Goal: Communication & Community: Answer question/provide support

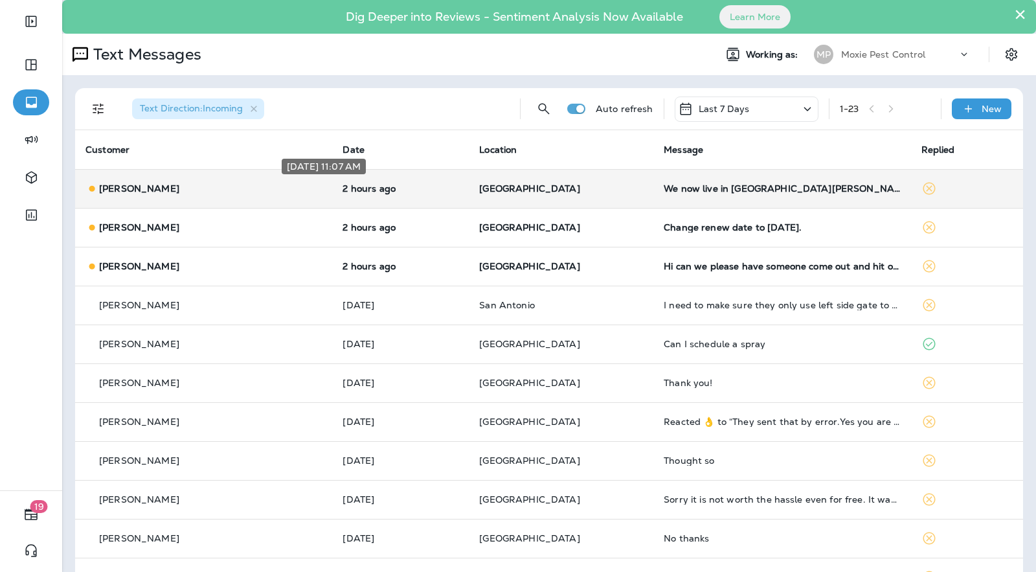
click at [379, 190] on p "2 hours ago" at bounding box center [400, 188] width 116 height 10
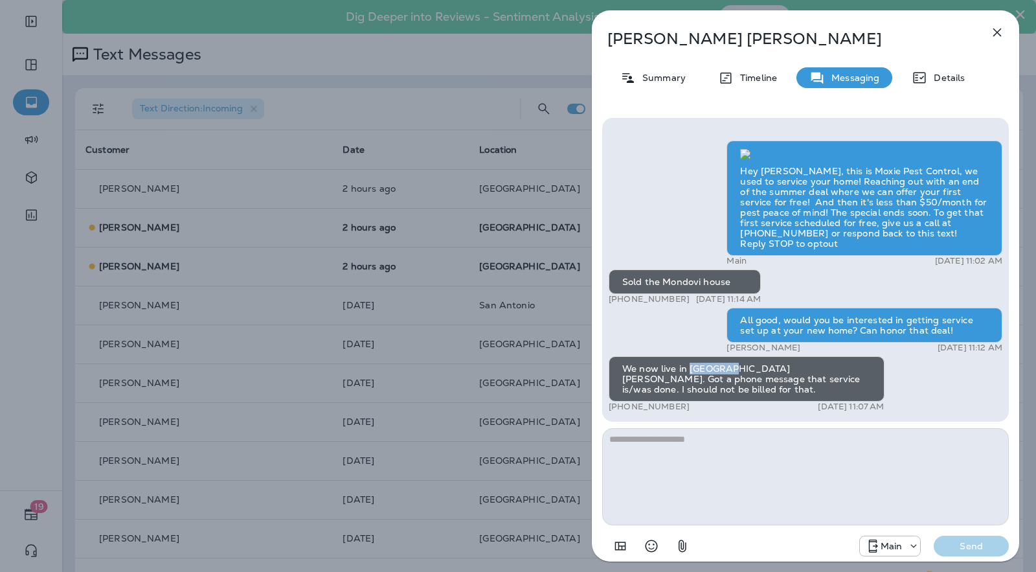
drag, startPoint x: 689, startPoint y: 377, endPoint x: 722, endPoint y: 379, distance: 33.0
click at [722, 379] on div "We now live in [GEOGRAPHIC_DATA][PERSON_NAME]. Got a phone message that service…" at bounding box center [747, 378] width 276 height 45
click at [555, 286] on div "[PERSON_NAME] Summary Timeline Messaging Details Hey [PERSON_NAME], this is Mox…" at bounding box center [518, 286] width 1036 height 572
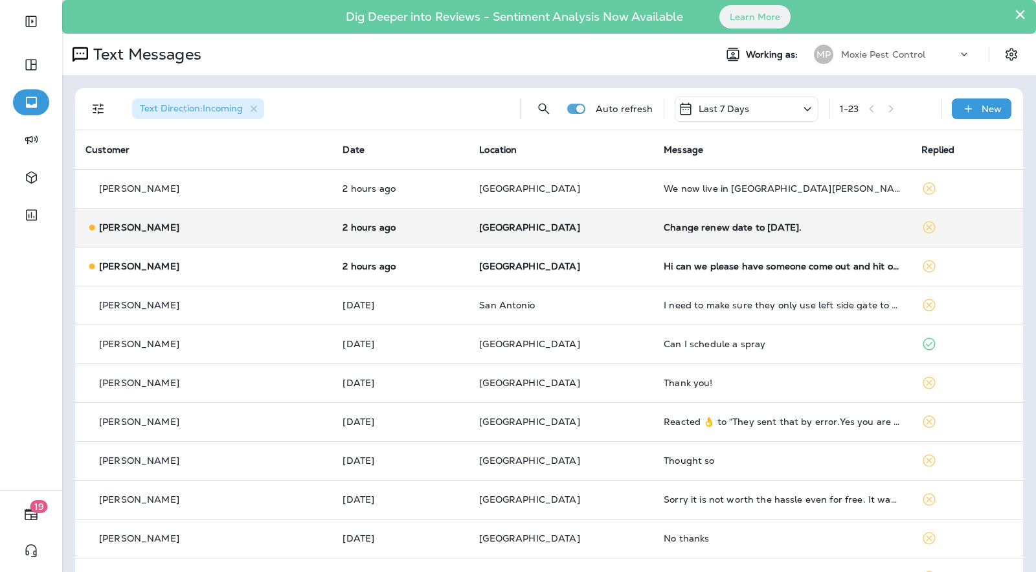
click at [576, 223] on p "[GEOGRAPHIC_DATA]" at bounding box center [561, 227] width 164 height 10
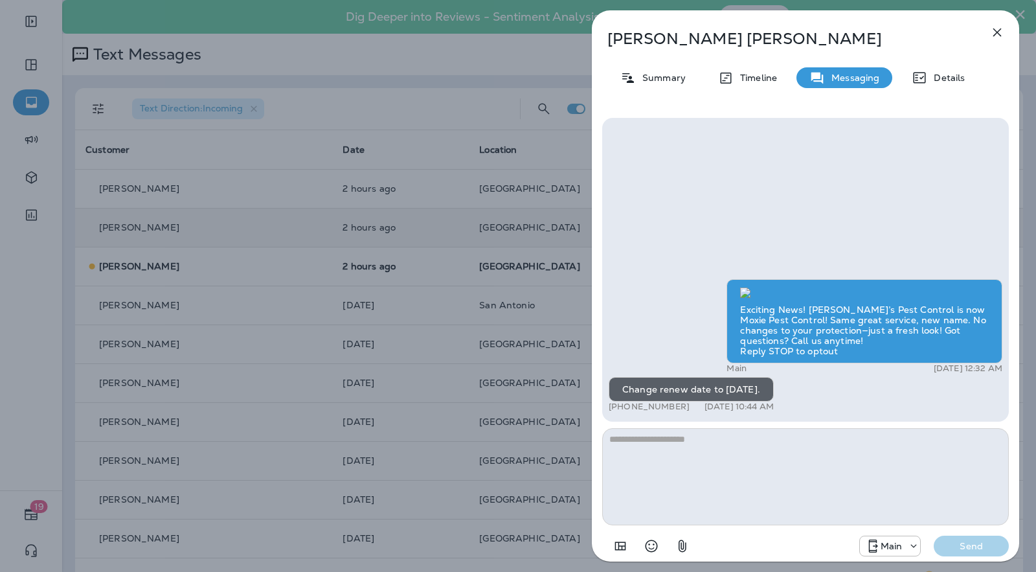
scroll to position [-1, 0]
click at [509, 298] on div "[PERSON_NAME] Summary Timeline Messaging Details Exciting News! [PERSON_NAME]’s…" at bounding box center [518, 286] width 1036 height 572
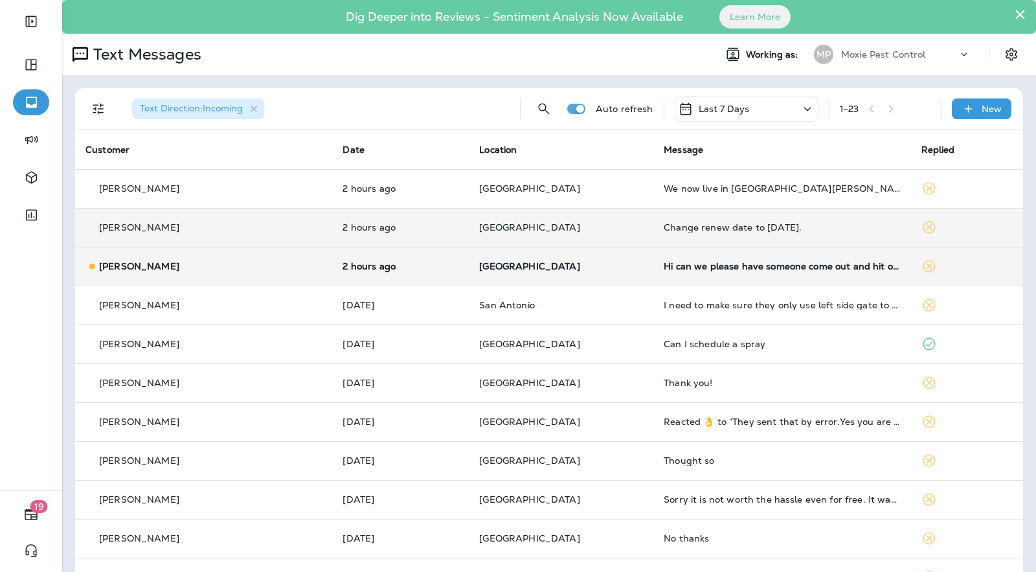
click at [607, 267] on td "[GEOGRAPHIC_DATA]" at bounding box center [561, 266] width 185 height 39
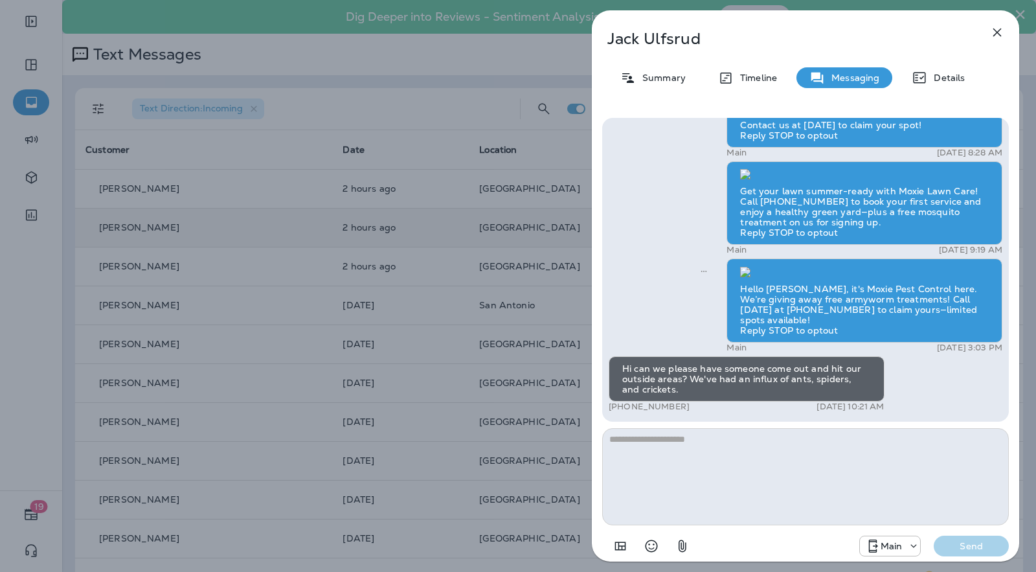
click at [667, 44] on p "[PERSON_NAME]" at bounding box center [783, 39] width 353 height 18
click at [673, 36] on p "[PERSON_NAME]" at bounding box center [783, 39] width 353 height 18
click at [660, 73] on p "Summary" at bounding box center [661, 78] width 50 height 10
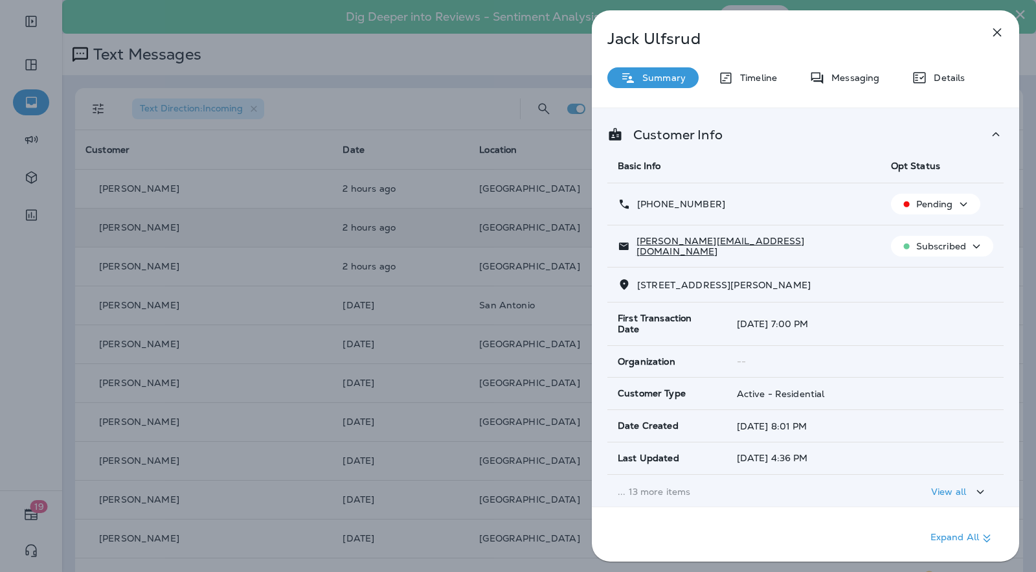
drag, startPoint x: 731, startPoint y: 202, endPoint x: 660, endPoint y: 205, distance: 71.3
click at [642, 207] on div "[PHONE_NUMBER]" at bounding box center [744, 204] width 252 height 14
copy p "[PHONE_NUMBER]"
click at [510, 149] on div "[PERSON_NAME] Summary Timeline Messaging Details Customer Info Basic Info Opt S…" at bounding box center [518, 286] width 1036 height 572
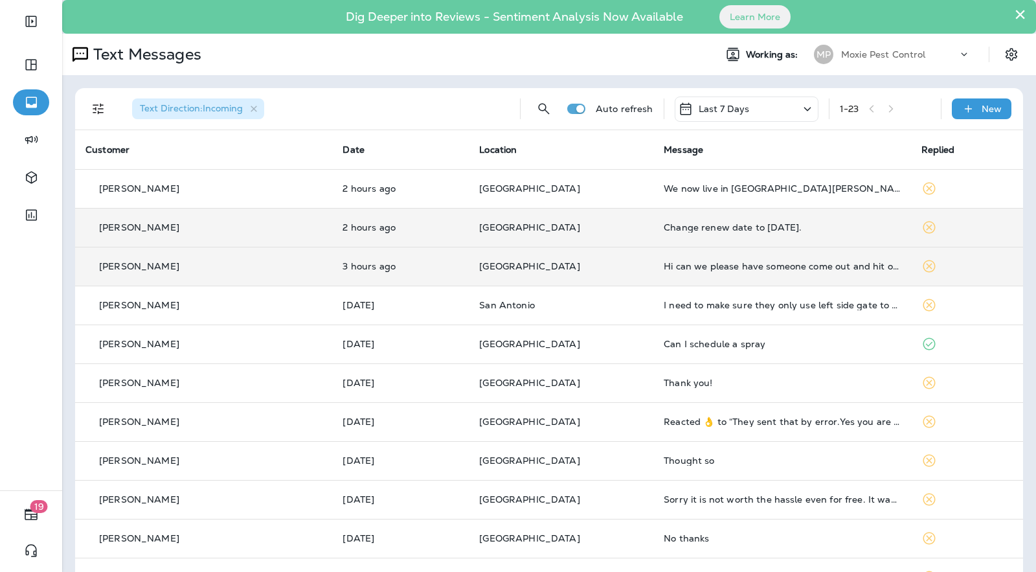
click at [673, 273] on td "Hi can we please have someone come out and hit our outside areas? We've had an …" at bounding box center [781, 266] width 257 height 39
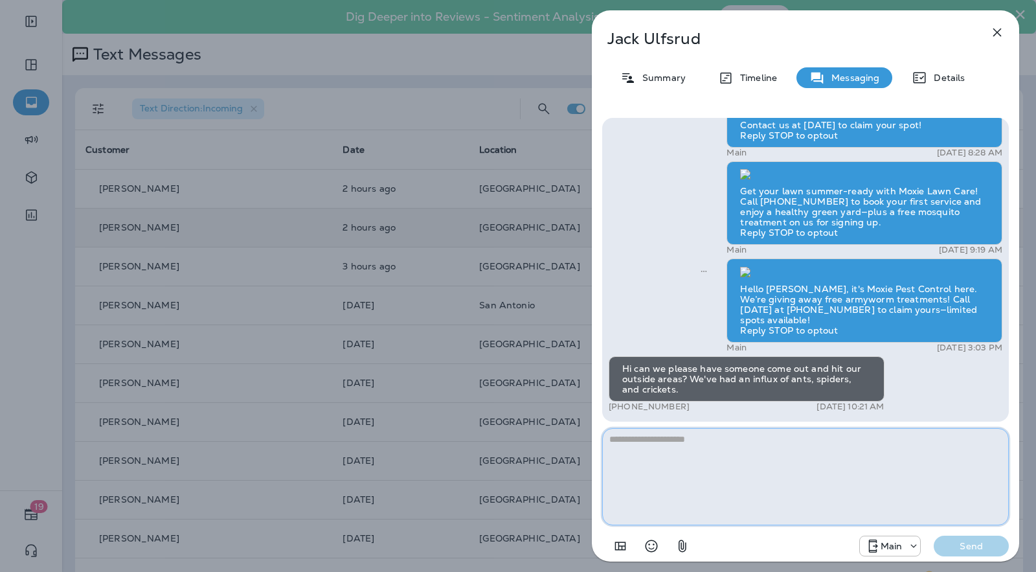
paste textarea "**********"
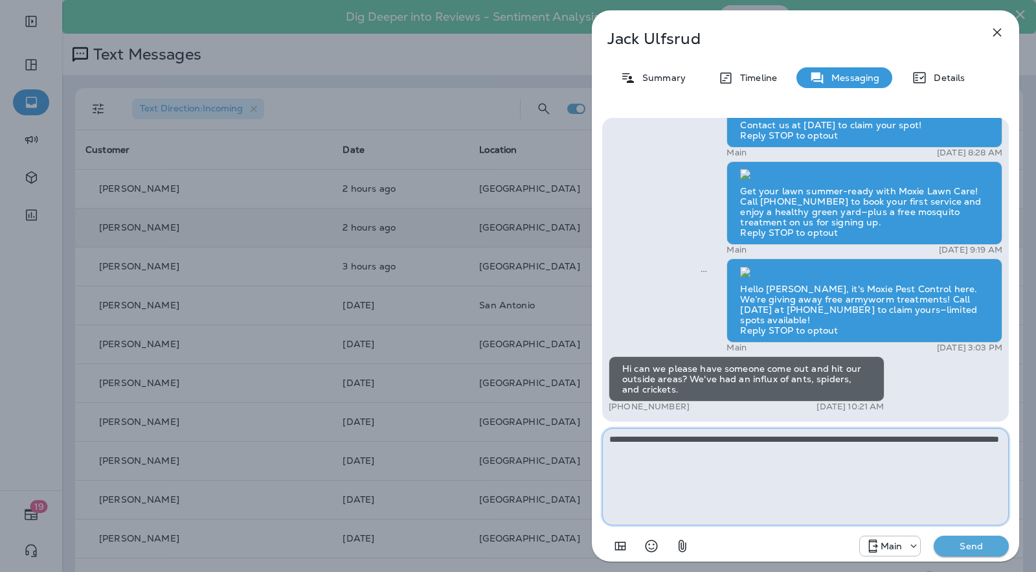
drag, startPoint x: 991, startPoint y: 438, endPoint x: 929, endPoint y: 442, distance: 61.6
click at [929, 442] on textarea "**********" at bounding box center [805, 476] width 407 height 97
click at [882, 461] on textarea "**********" at bounding box center [805, 476] width 407 height 97
click at [948, 440] on textarea "**********" at bounding box center [805, 476] width 407 height 97
click at [968, 438] on textarea "**********" at bounding box center [805, 476] width 407 height 97
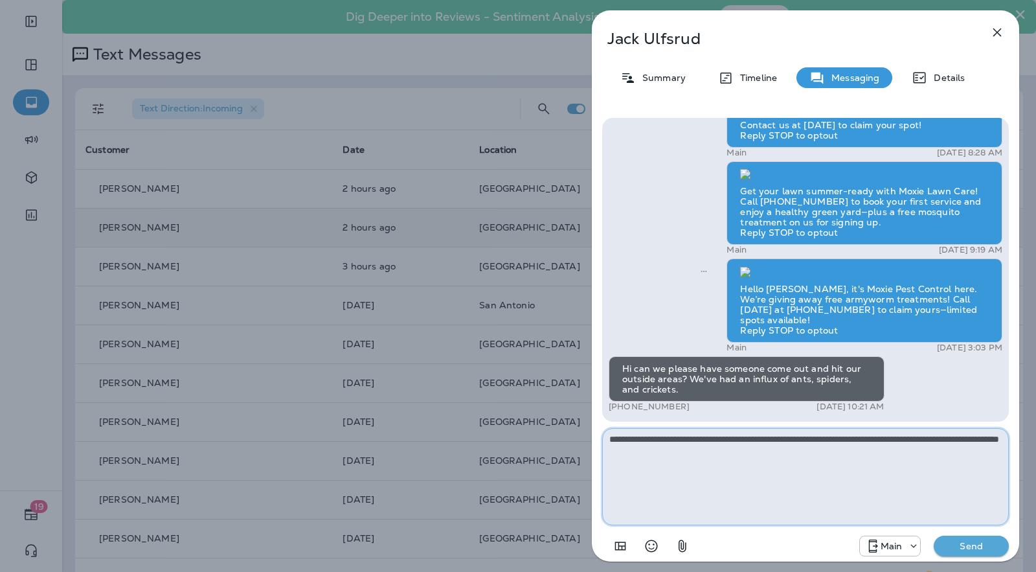
click at [996, 445] on textarea "**********" at bounding box center [805, 476] width 407 height 97
click at [996, 443] on textarea "**********" at bounding box center [805, 476] width 407 height 97
type textarea "**********"
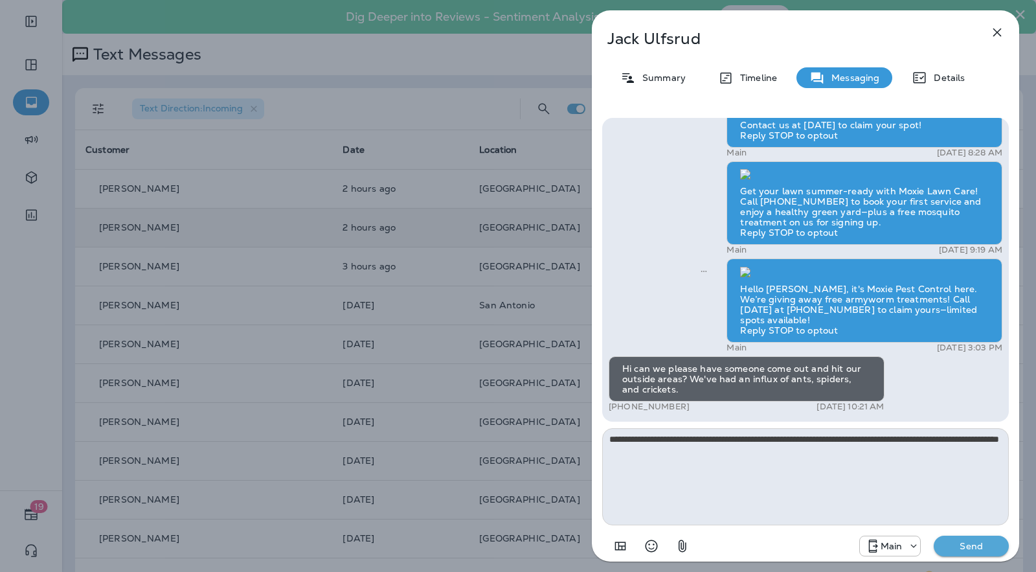
click at [985, 549] on p "Send" at bounding box center [971, 546] width 54 height 12
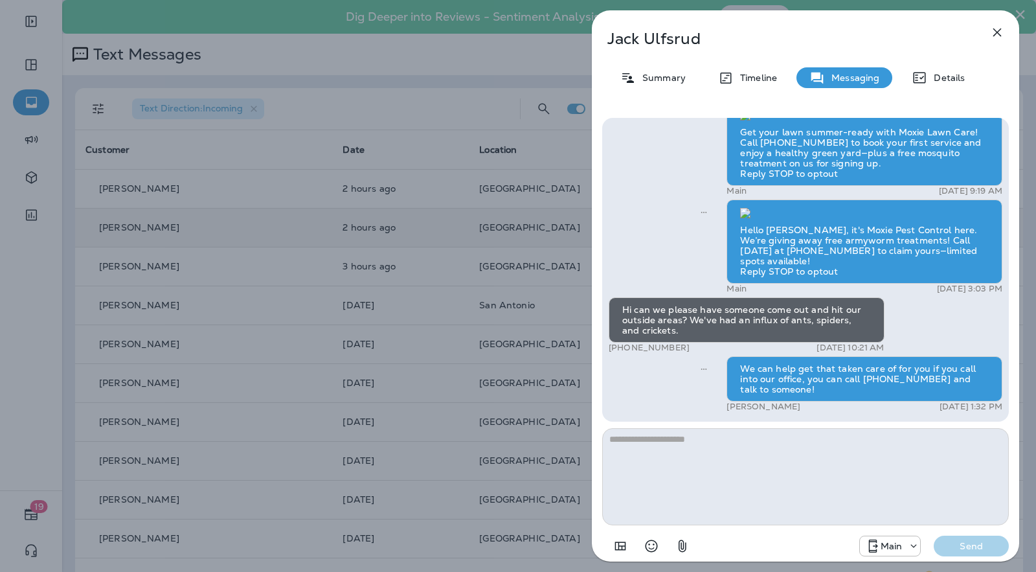
click at [544, 222] on div "[PERSON_NAME] Summary Timeline Messaging Details Let Moxie keep your lawn lush …" at bounding box center [518, 286] width 1036 height 572
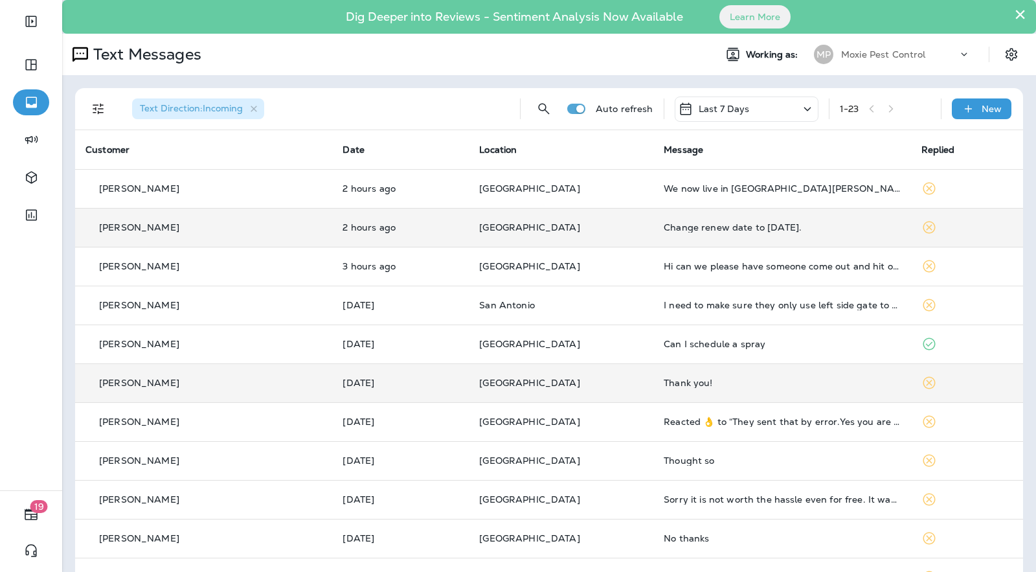
click at [770, 396] on td "Thank you!" at bounding box center [781, 382] width 257 height 39
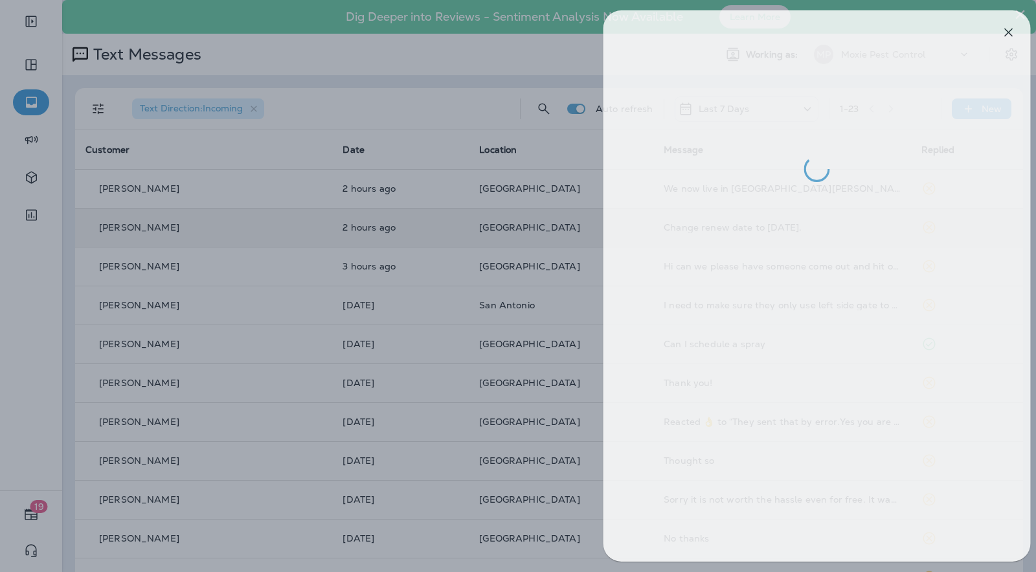
click at [579, 325] on div at bounding box center [530, 286] width 1036 height 572
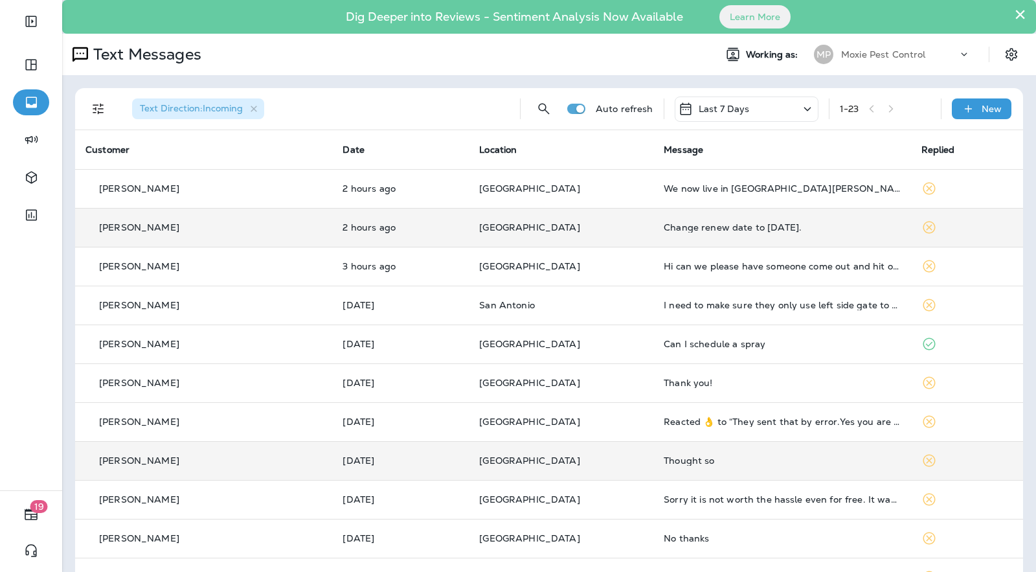
click at [705, 466] on td "Thought so" at bounding box center [781, 460] width 257 height 39
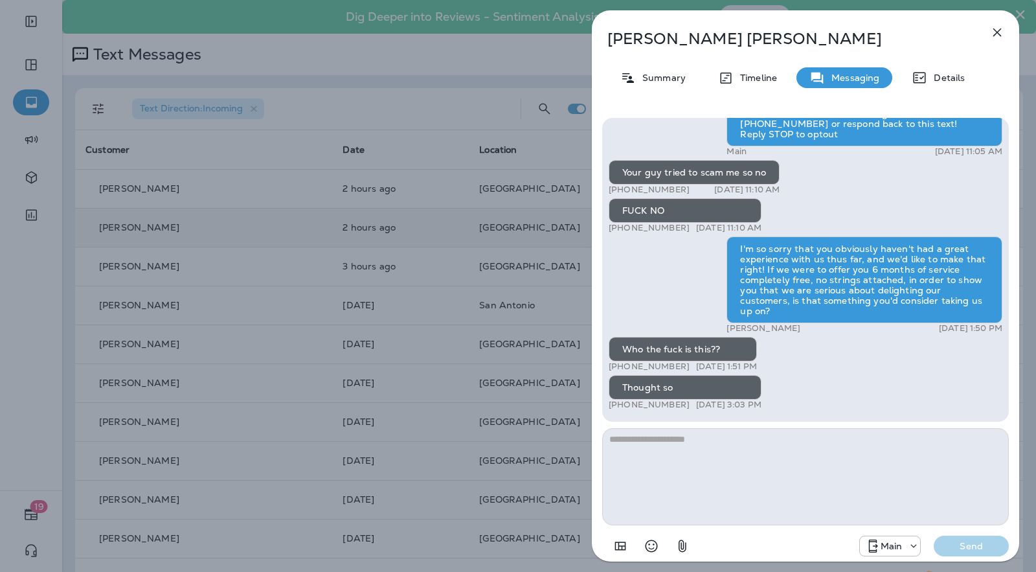
click at [474, 393] on div "[PERSON_NAME] Summary Timeline Messaging Details Hey [PERSON_NAME], this is Mox…" at bounding box center [518, 286] width 1036 height 572
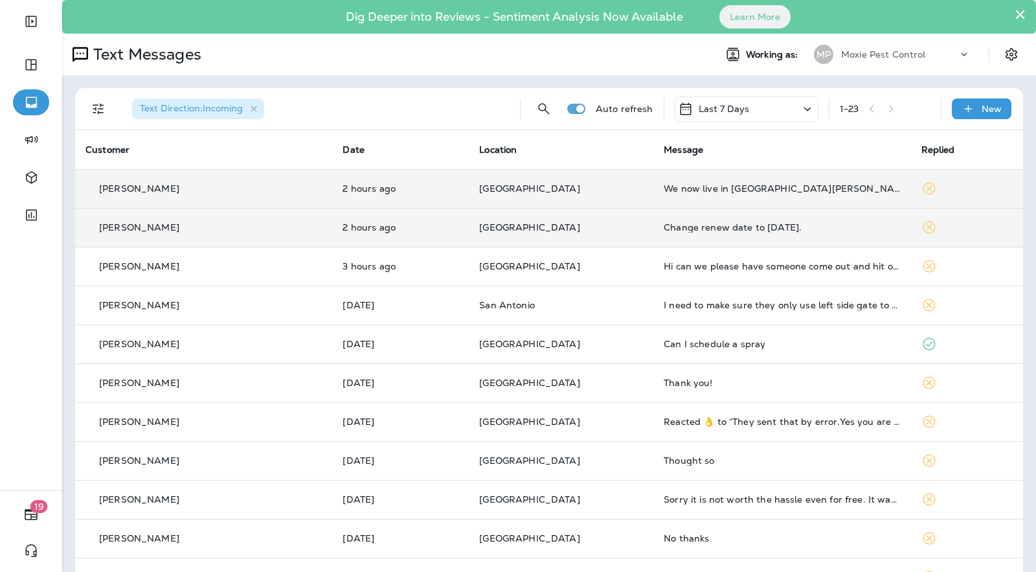
click at [611, 188] on td "[GEOGRAPHIC_DATA]" at bounding box center [561, 188] width 185 height 39
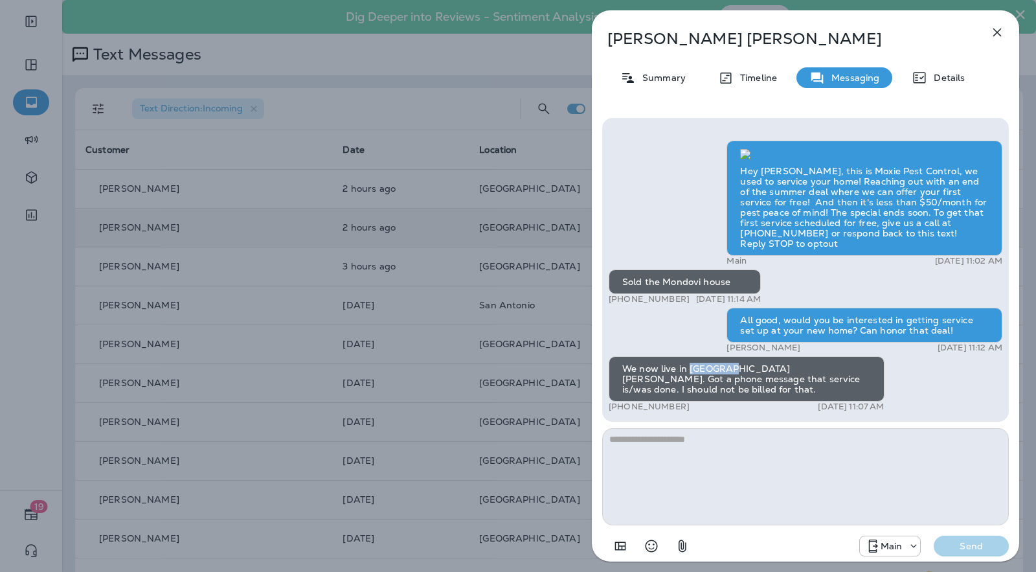
drag, startPoint x: 722, startPoint y: 380, endPoint x: 690, endPoint y: 377, distance: 31.9
click at [690, 377] on div "We now live in [GEOGRAPHIC_DATA][PERSON_NAME]. Got a phone message that service…" at bounding box center [747, 378] width 276 height 45
copy div "St [PERSON_NAME]."
click at [653, 76] on p "Summary" at bounding box center [661, 78] width 50 height 10
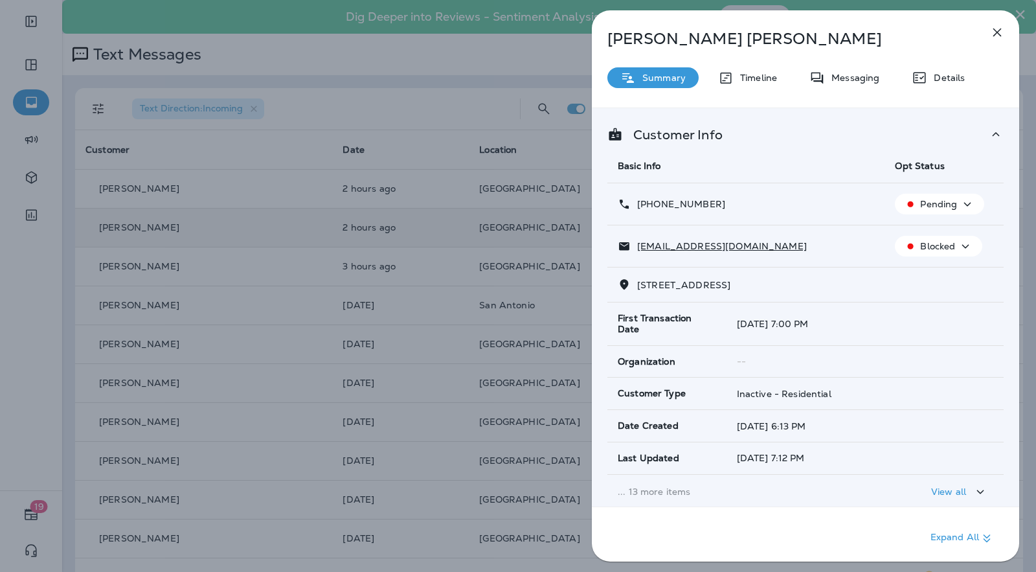
drag, startPoint x: 730, startPoint y: 208, endPoint x: 661, endPoint y: 203, distance: 68.8
click at [642, 205] on div "[PHONE_NUMBER]" at bounding box center [746, 204] width 256 height 14
copy p "[PHONE_NUMBER]"
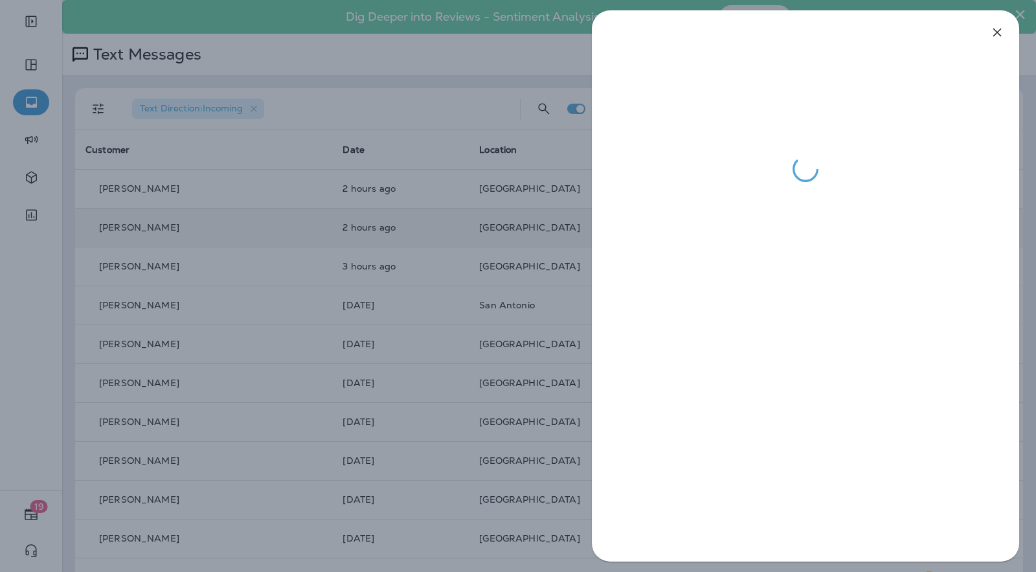
click at [385, 111] on div at bounding box center [518, 286] width 1036 height 572
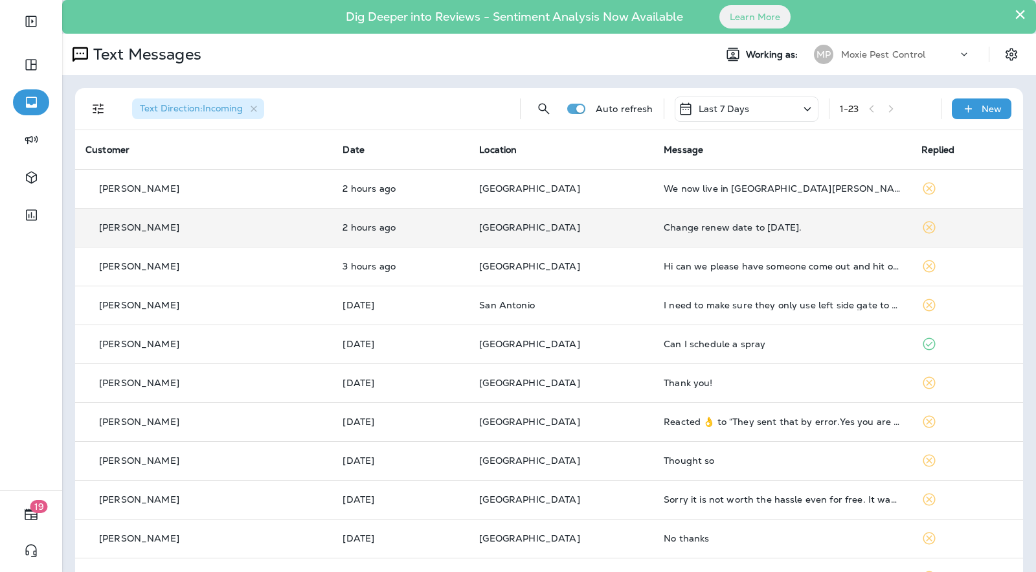
click at [653, 230] on td "Change renew date to [DATE]." at bounding box center [781, 227] width 257 height 39
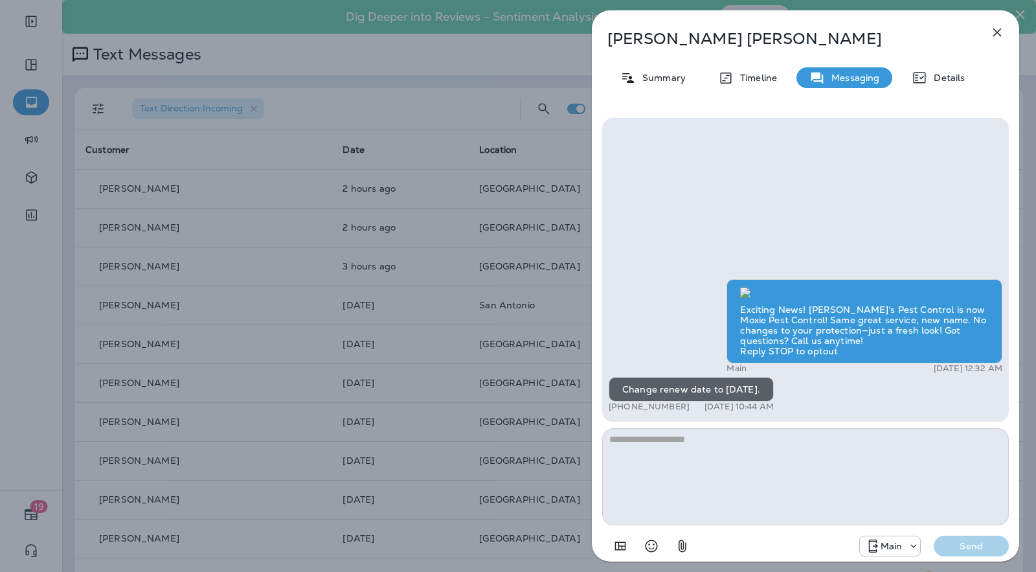
click at [461, 170] on div "[PERSON_NAME] Summary Timeline Messaging Details Exciting News! [PERSON_NAME]’s…" at bounding box center [518, 286] width 1036 height 572
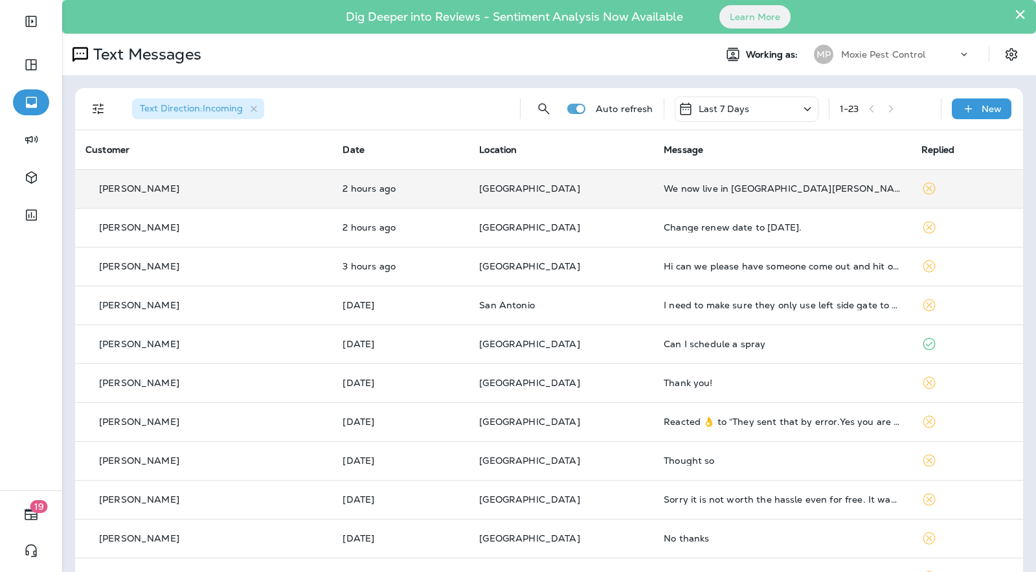
click at [691, 191] on div "We now live in [GEOGRAPHIC_DATA][PERSON_NAME]. Got a phone message that service…" at bounding box center [782, 188] width 236 height 10
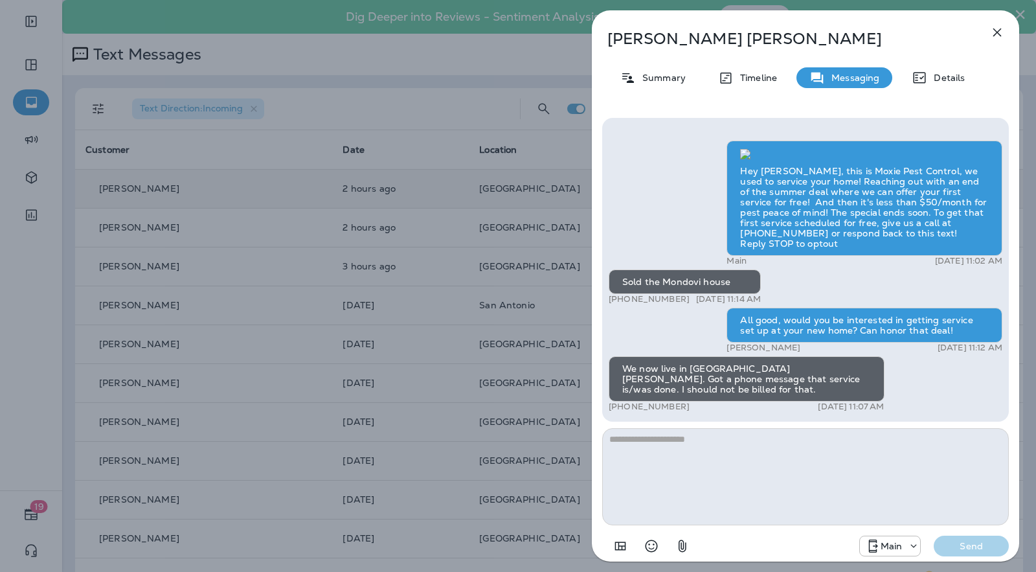
click at [737, 460] on textarea at bounding box center [805, 476] width 407 height 97
type textarea "*"
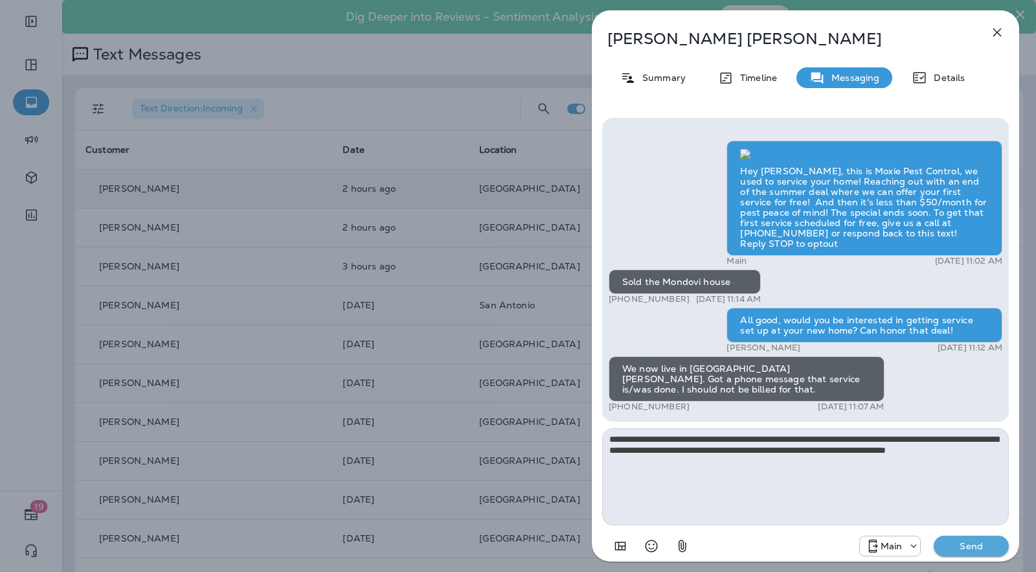
type textarea "**********"
click at [954, 544] on p "Send" at bounding box center [971, 546] width 54 height 12
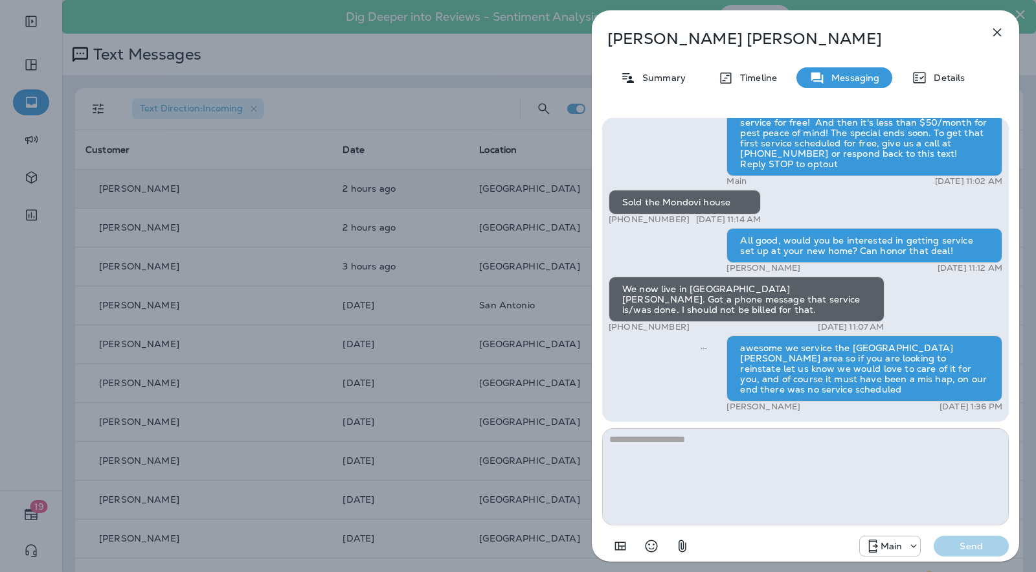
click at [539, 257] on div "[PERSON_NAME] Summary Timeline Messaging Details Hey [PERSON_NAME], this is Mox…" at bounding box center [518, 286] width 1036 height 572
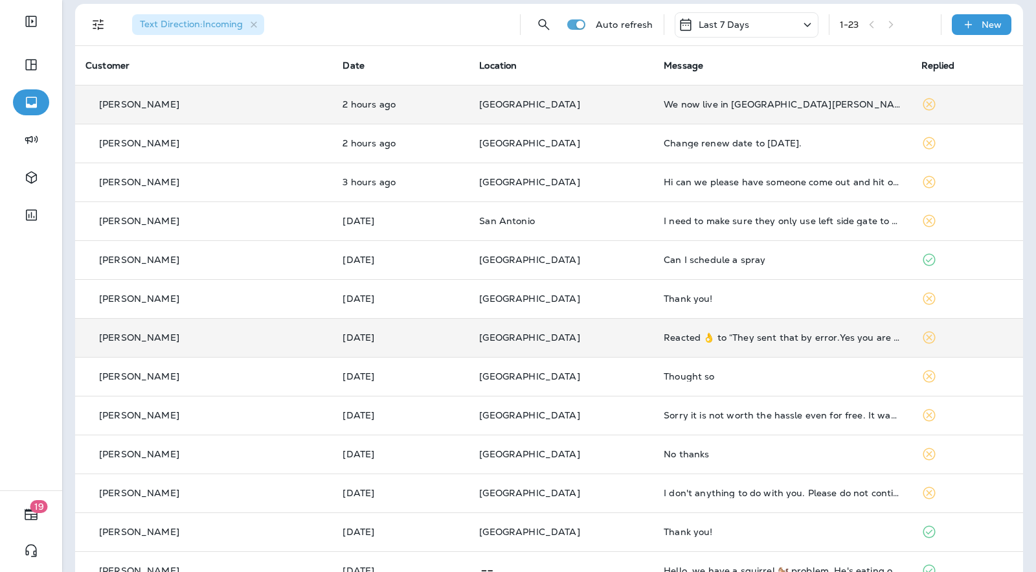
scroll to position [98, 0]
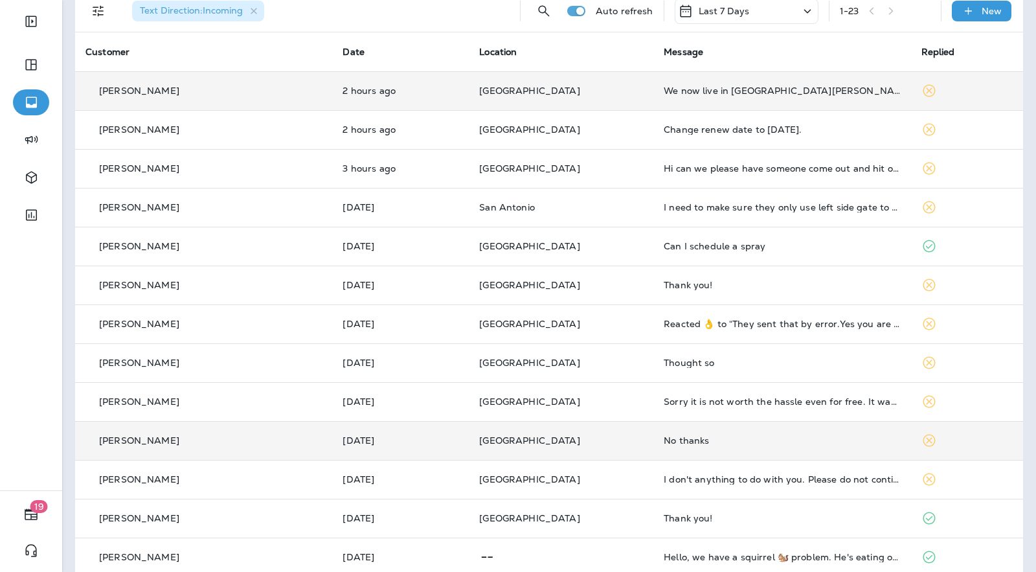
click at [587, 448] on td "[GEOGRAPHIC_DATA]" at bounding box center [561, 440] width 185 height 39
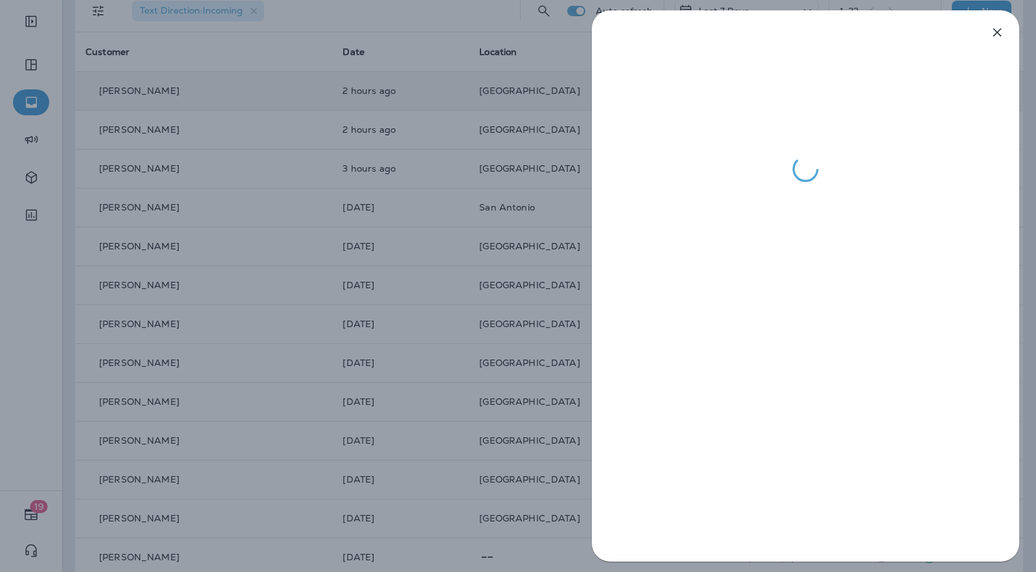
click at [539, 282] on div at bounding box center [518, 286] width 1036 height 572
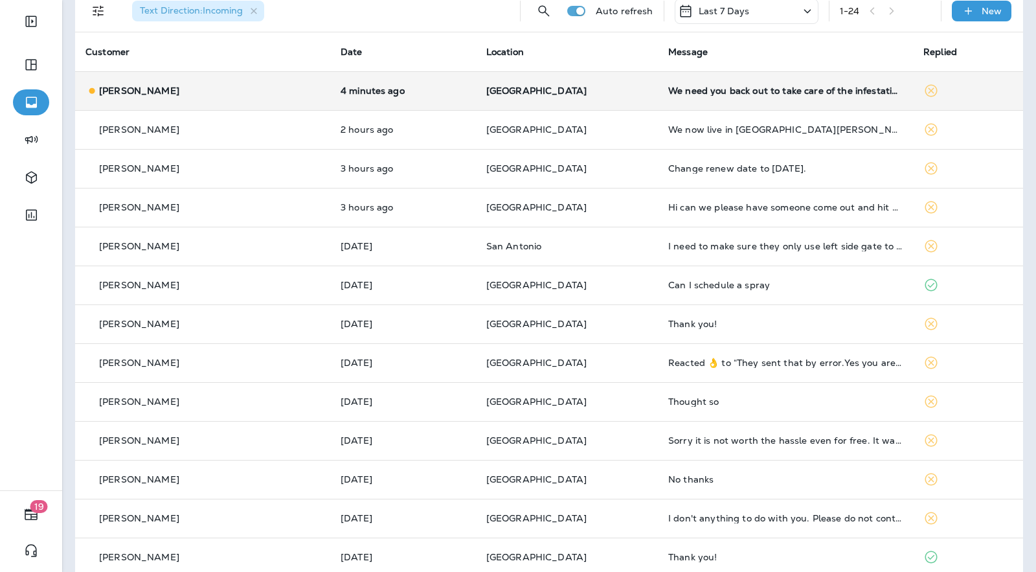
click at [603, 95] on p "[GEOGRAPHIC_DATA]" at bounding box center [566, 90] width 161 height 10
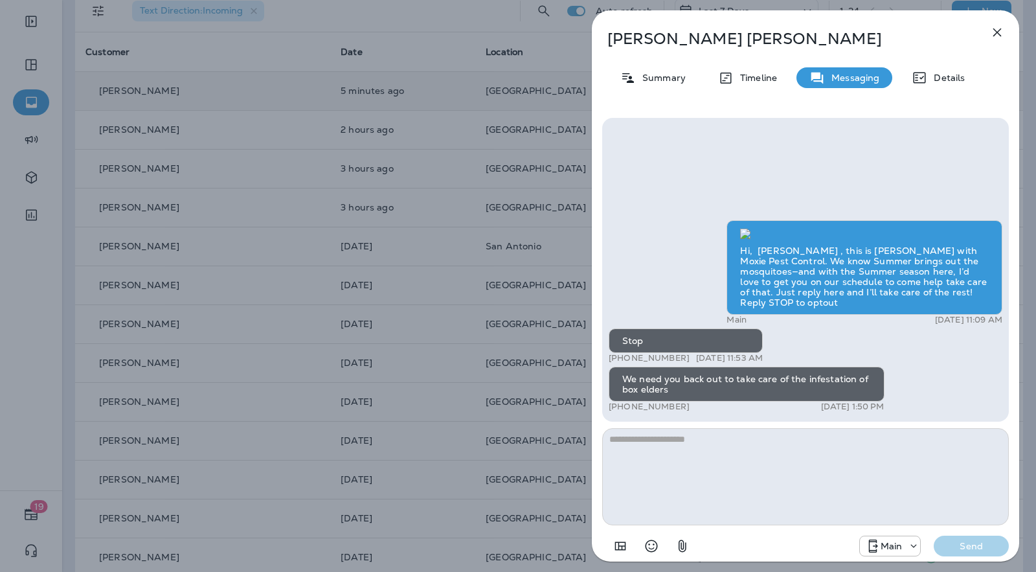
click at [647, 38] on p "[PERSON_NAME]" at bounding box center [783, 39] width 353 height 18
click at [647, 73] on p "Summary" at bounding box center [661, 78] width 50 height 10
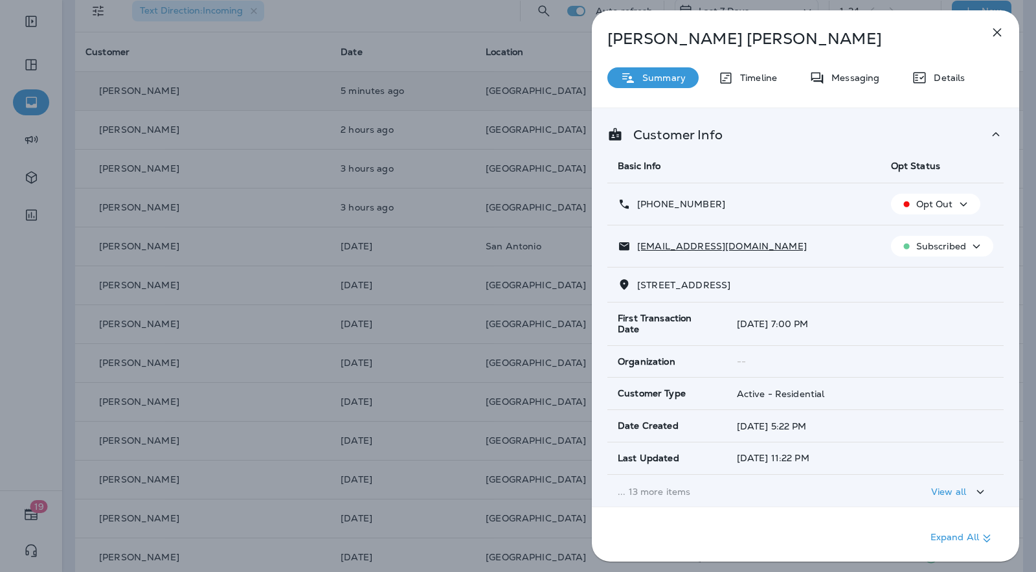
drag, startPoint x: 732, startPoint y: 209, endPoint x: 640, endPoint y: 209, distance: 91.3
click at [640, 209] on div "[PHONE_NUMBER]" at bounding box center [744, 204] width 252 height 14
copy p "[PHONE_NUMBER]"
click at [1000, 35] on icon "button" at bounding box center [997, 32] width 8 height 8
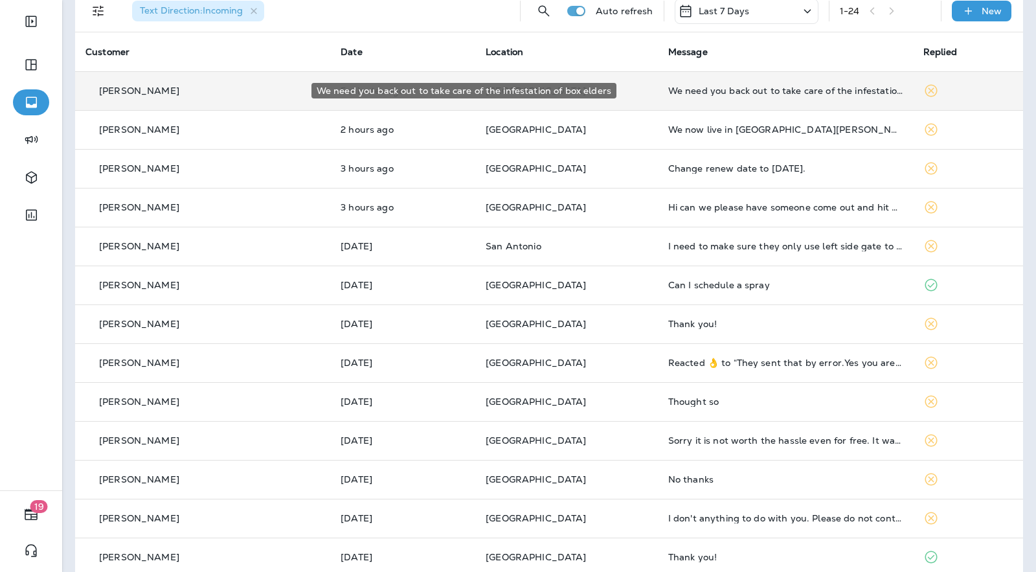
click at [765, 95] on div "We need you back out to take care of the infestation of box elders" at bounding box center [785, 90] width 234 height 10
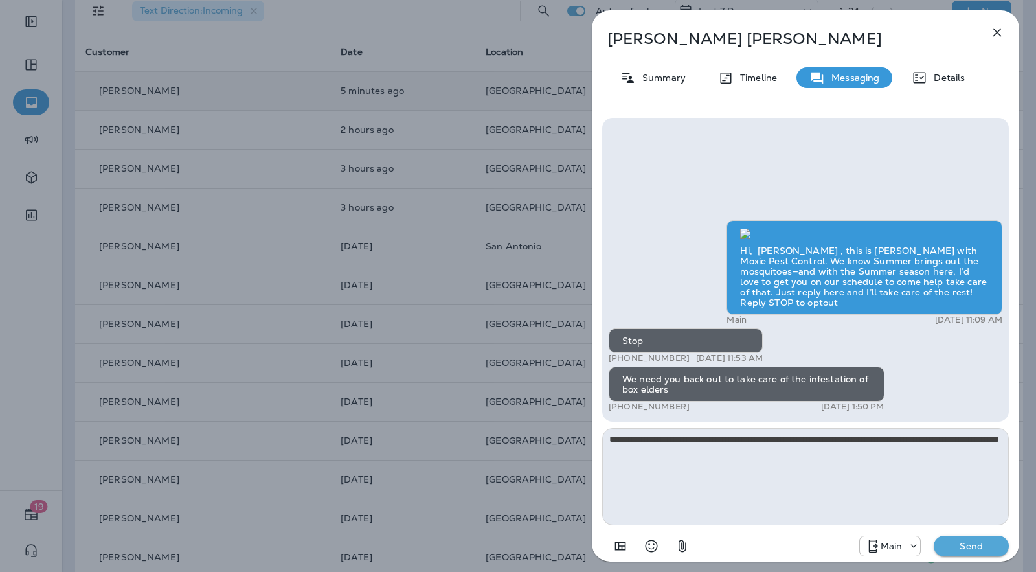
type textarea "**********"
click at [992, 545] on p "Send" at bounding box center [971, 546] width 54 height 12
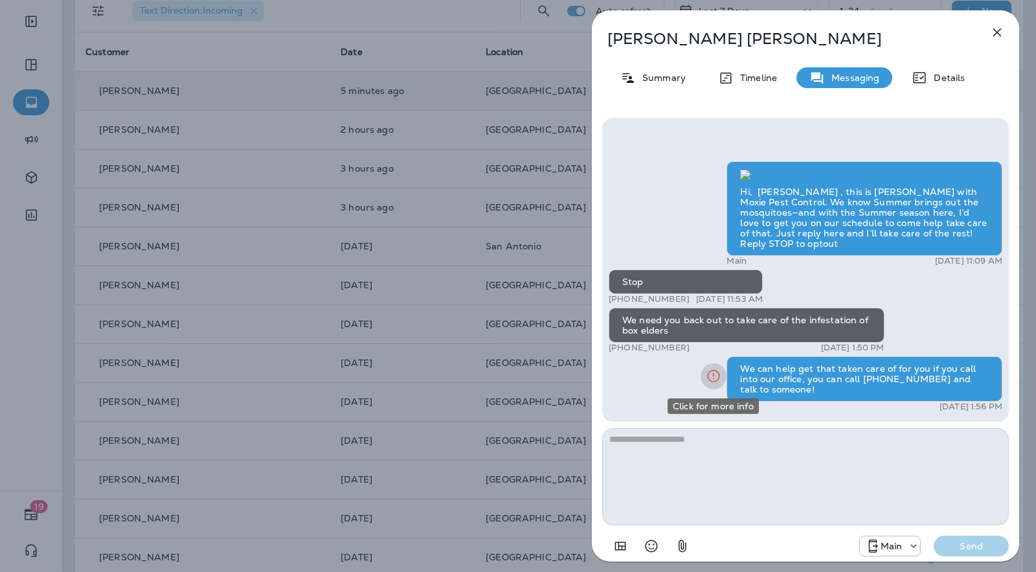
click at [706, 372] on icon "Click for more info" at bounding box center [714, 376] width 16 height 16
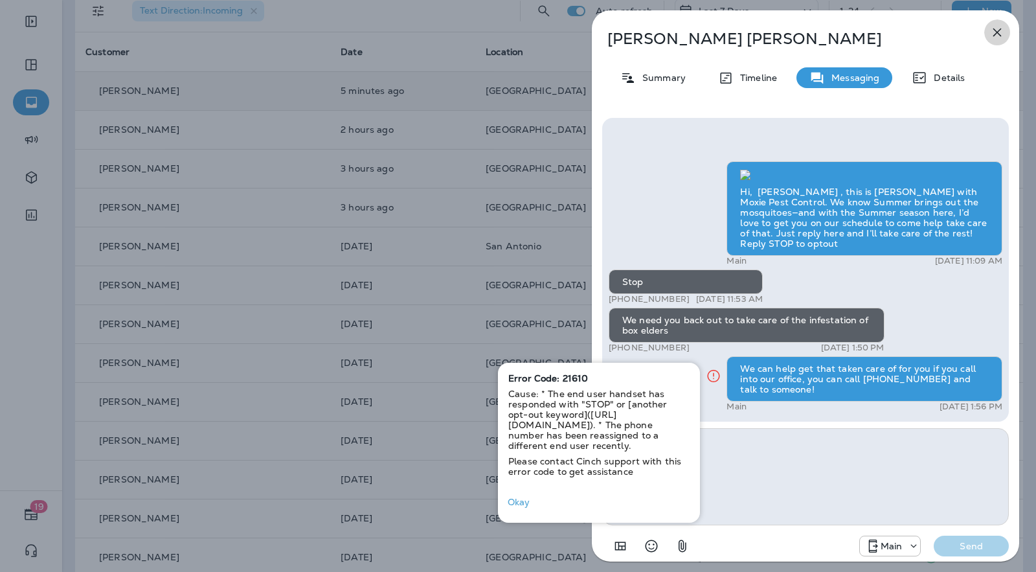
click at [1002, 36] on icon "button" at bounding box center [997, 33] width 16 height 16
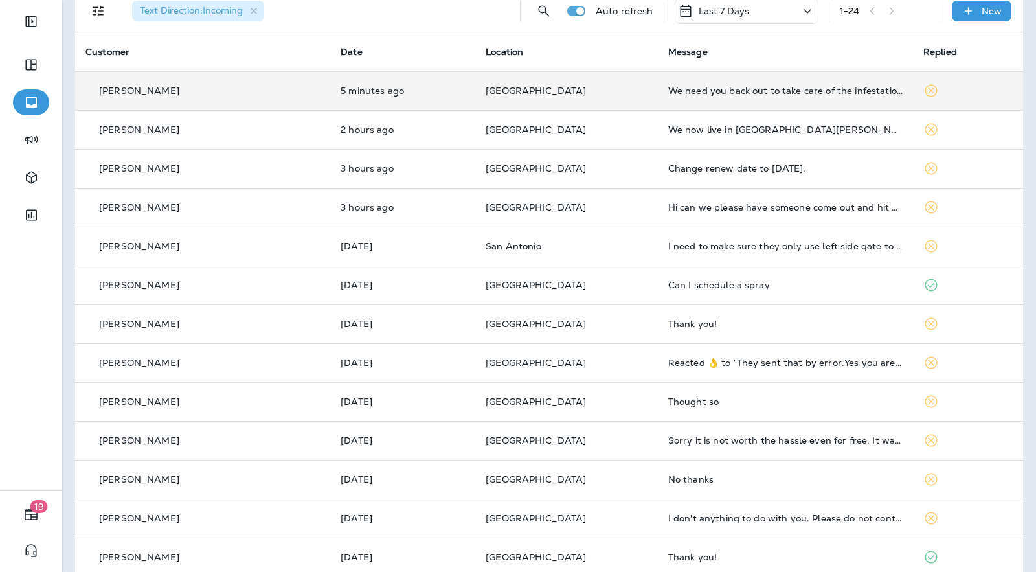
click at [560, 140] on td "[GEOGRAPHIC_DATA]" at bounding box center [566, 129] width 183 height 39
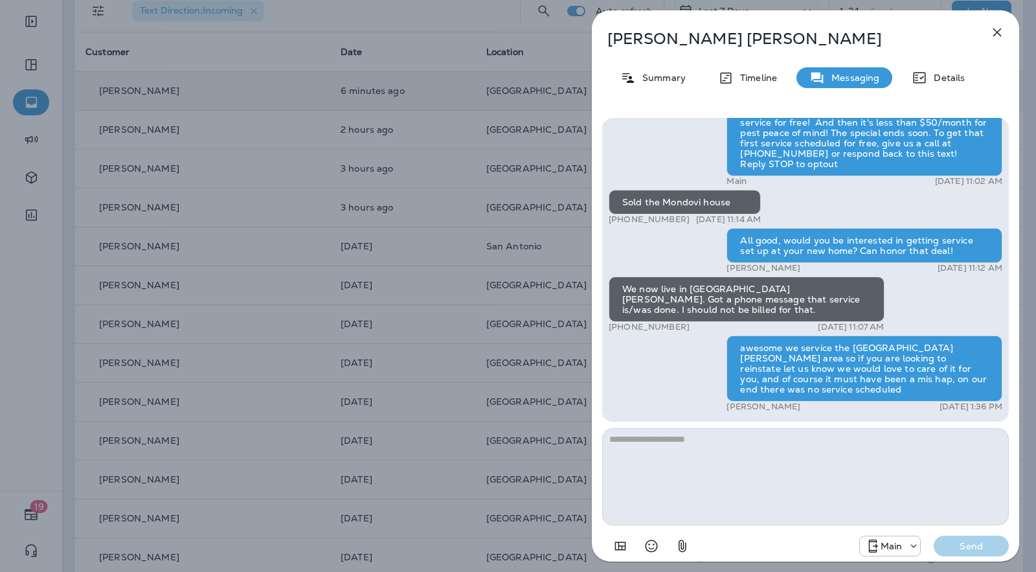
click at [461, 124] on div "[PERSON_NAME] Summary Timeline Messaging Details Hey [PERSON_NAME], this is Mox…" at bounding box center [518, 286] width 1036 height 572
